Goal: Navigation & Orientation: Go to known website

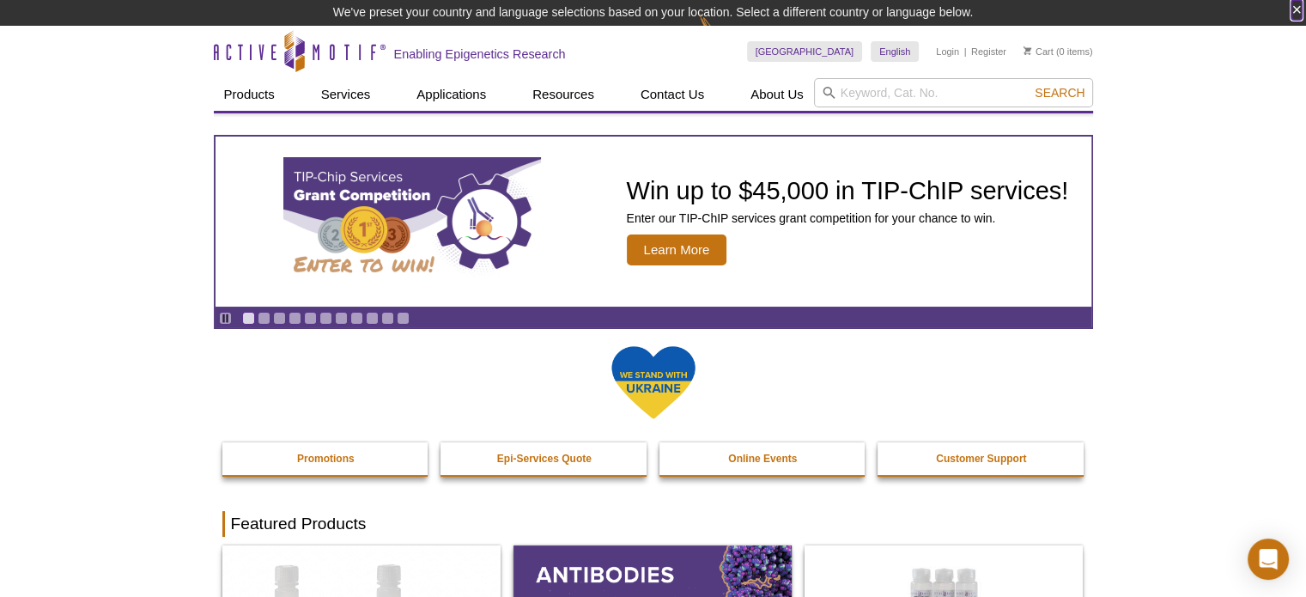
click at [1297, 9] on button "×" at bounding box center [1296, 10] width 10 height 20
